Goal: Information Seeking & Learning: Learn about a topic

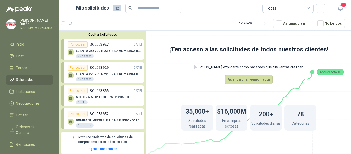
click at [104, 96] on p "MOTOR 5.5 HP 1800 RPM 112B5 IE3" at bounding box center [102, 97] width 53 height 4
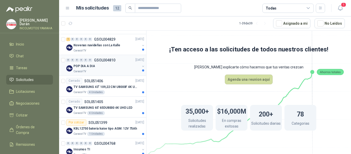
scroll to position [231, 0]
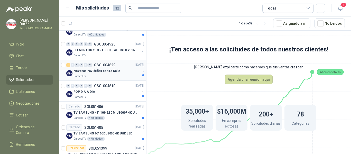
click at [109, 74] on div "Caracol TV" at bounding box center [106, 76] width 66 height 4
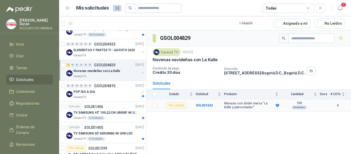
click at [253, 108] on b "Maracas con doble marca “La Kalle y patrocinador”" at bounding box center [249, 105] width 50 height 8
click at [198, 106] on b "SOL051642" at bounding box center [204, 105] width 17 height 4
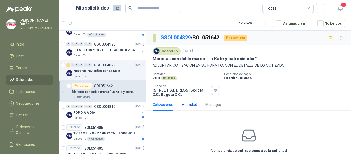
click at [190, 105] on div "Actividad" at bounding box center [189, 105] width 15 height 6
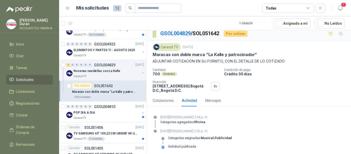
scroll to position [6, 0]
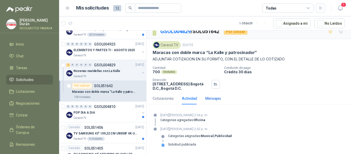
click at [210, 98] on div "Mensajes" at bounding box center [213, 98] width 16 height 6
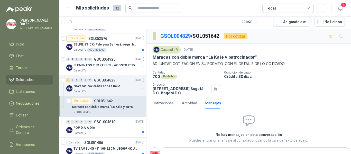
scroll to position [205, 0]
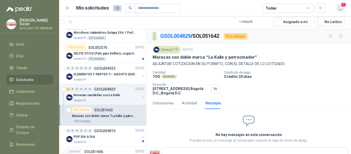
click at [340, 8] on icon "button" at bounding box center [340, 8] width 6 height 6
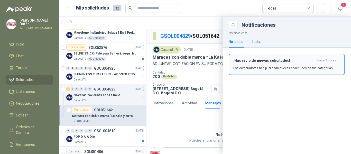
click at [281, 70] on p "Los compradores han publicado nuevas solicitudes en tus categorías." at bounding box center [283, 68] width 100 height 5
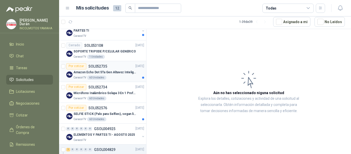
scroll to position [154, 0]
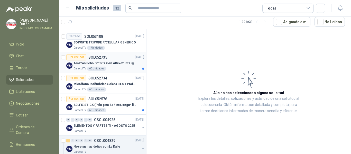
click at [116, 70] on div "Caracol TV 60 Unidades" at bounding box center [108, 68] width 71 height 4
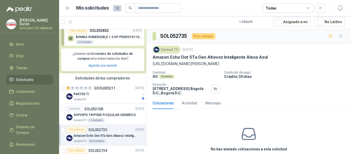
scroll to position [77, 0]
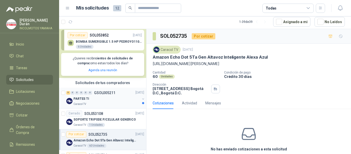
click at [102, 100] on div "PARTES TI" at bounding box center [106, 99] width 66 height 6
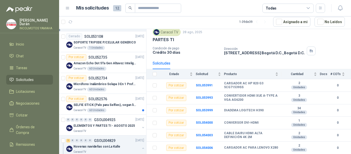
scroll to position [180, 0]
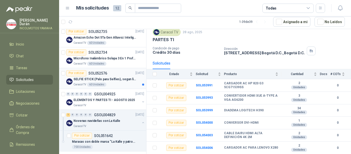
click at [114, 82] on div "SELFIE STICK (Palo para Selfies), segun link adjunto" at bounding box center [108, 79] width 71 height 6
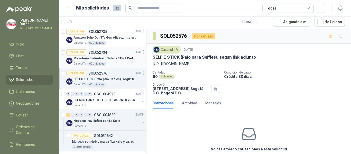
click at [119, 64] on div "Caracol TV 60 Unidades" at bounding box center [108, 64] width 71 height 4
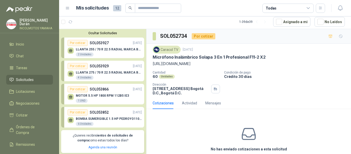
click at [111, 48] on p "LLANTA 255 / 70 R 22.5 RADIAL MARCA BRIDGESTONE" at bounding box center [109, 49] width 66 height 4
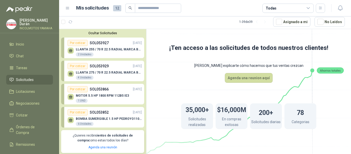
click at [98, 33] on button "Ocultar Solicitudes" at bounding box center [102, 33] width 83 height 4
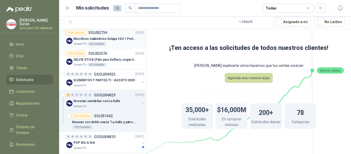
scroll to position [154, 0]
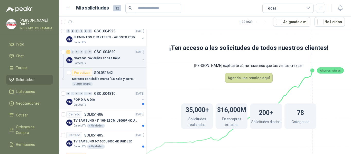
click at [120, 96] on div "POP DIA A DIA" at bounding box center [106, 99] width 66 height 6
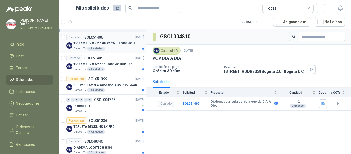
click at [116, 44] on p "TV SAMSUNG 43" 109,22 CM U8000F 4K UHD" at bounding box center [105, 43] width 64 height 5
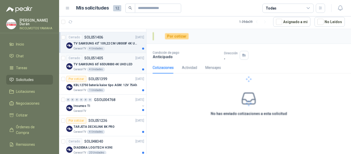
click at [110, 61] on div "Cerrado SOL051405 [DATE]" at bounding box center [105, 58] width 78 height 6
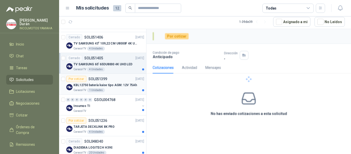
click at [122, 90] on div "Caracol TV 1 Unidades" at bounding box center [108, 90] width 71 height 4
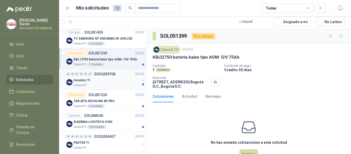
click at [107, 79] on div "Insumos TI" at bounding box center [106, 80] width 66 height 6
click at [120, 104] on div "Caracol TV 4 Unidades" at bounding box center [108, 106] width 71 height 4
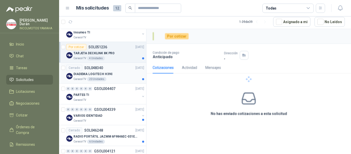
scroll to position [308, 0]
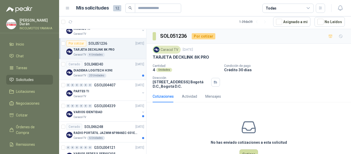
click at [117, 77] on div "Caracol TV 20 Unidades" at bounding box center [108, 75] width 71 height 4
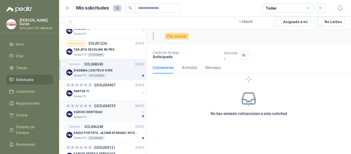
click at [121, 109] on div "0 0 0 0 0 0 GSOL004339 [DATE]" at bounding box center [105, 106] width 79 height 6
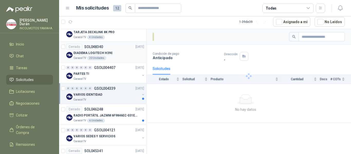
scroll to position [334, 0]
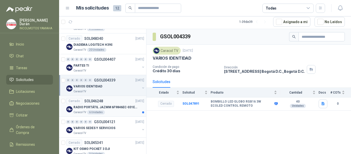
click at [117, 103] on div "Cerrado SOL046248 [DATE]" at bounding box center [105, 101] width 78 height 6
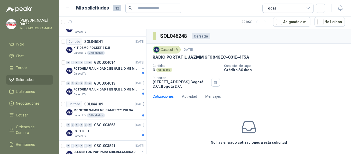
scroll to position [436, 0]
